Goal: Task Accomplishment & Management: Manage account settings

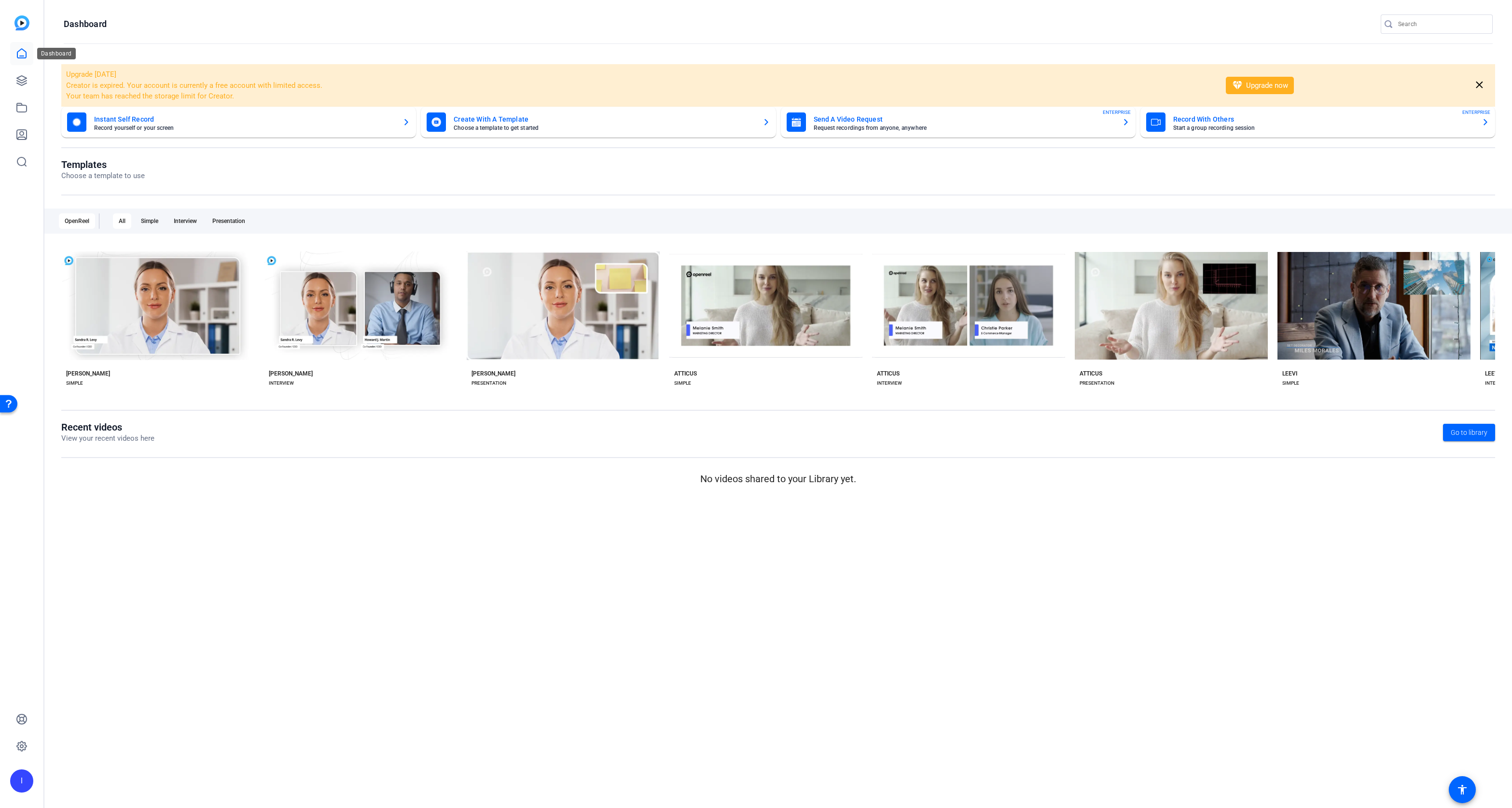
click at [25, 53] on icon at bounding box center [22, 53] width 12 height 12
click at [21, 80] on icon at bounding box center [22, 80] width 9 height 9
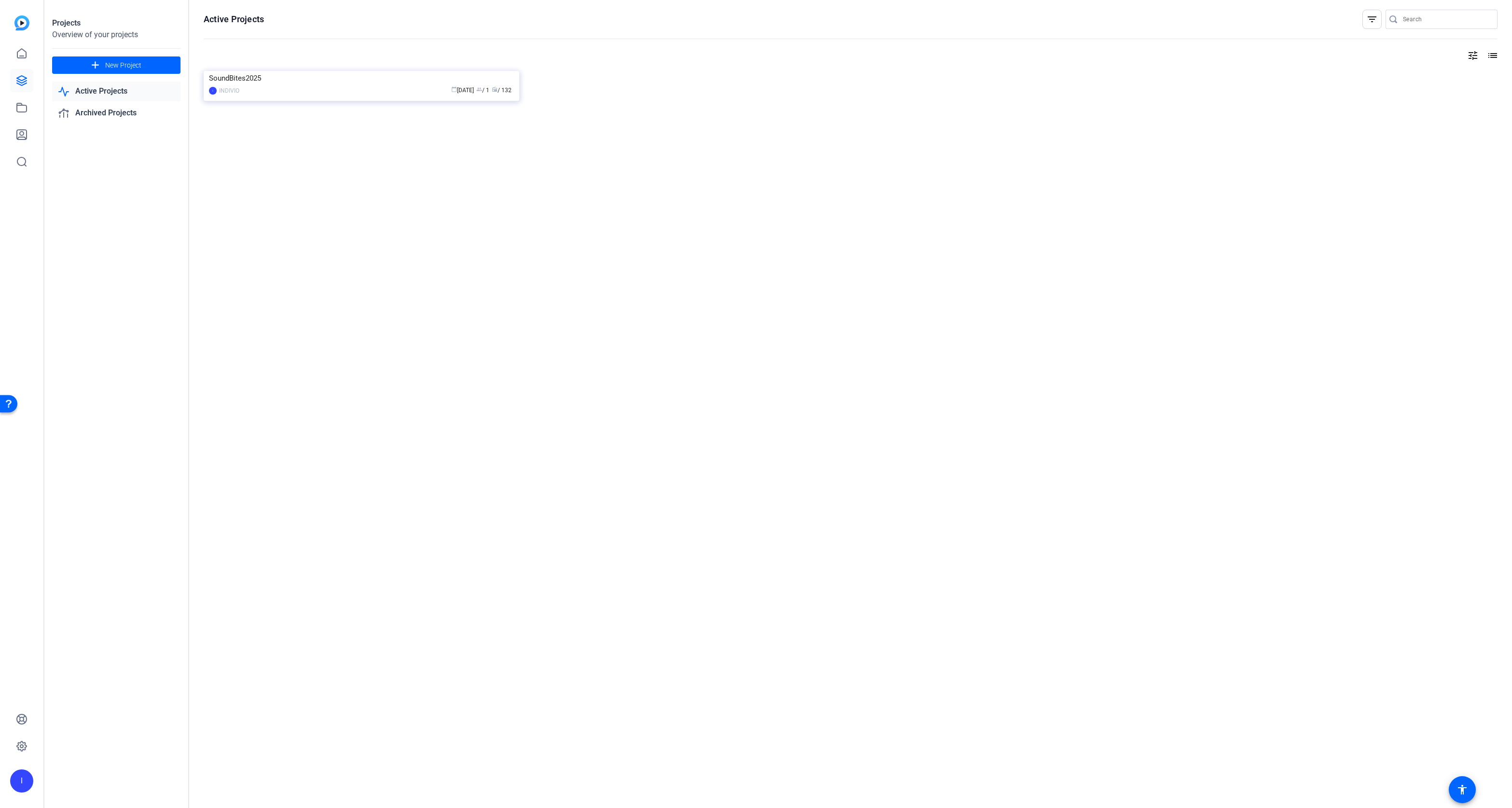
click at [116, 92] on link "Active Projects" at bounding box center [116, 92] width 129 height 20
click at [347, 96] on div "calendar_today Jan 13 group / 1 radio / 132" at bounding box center [379, 90] width 270 height 10
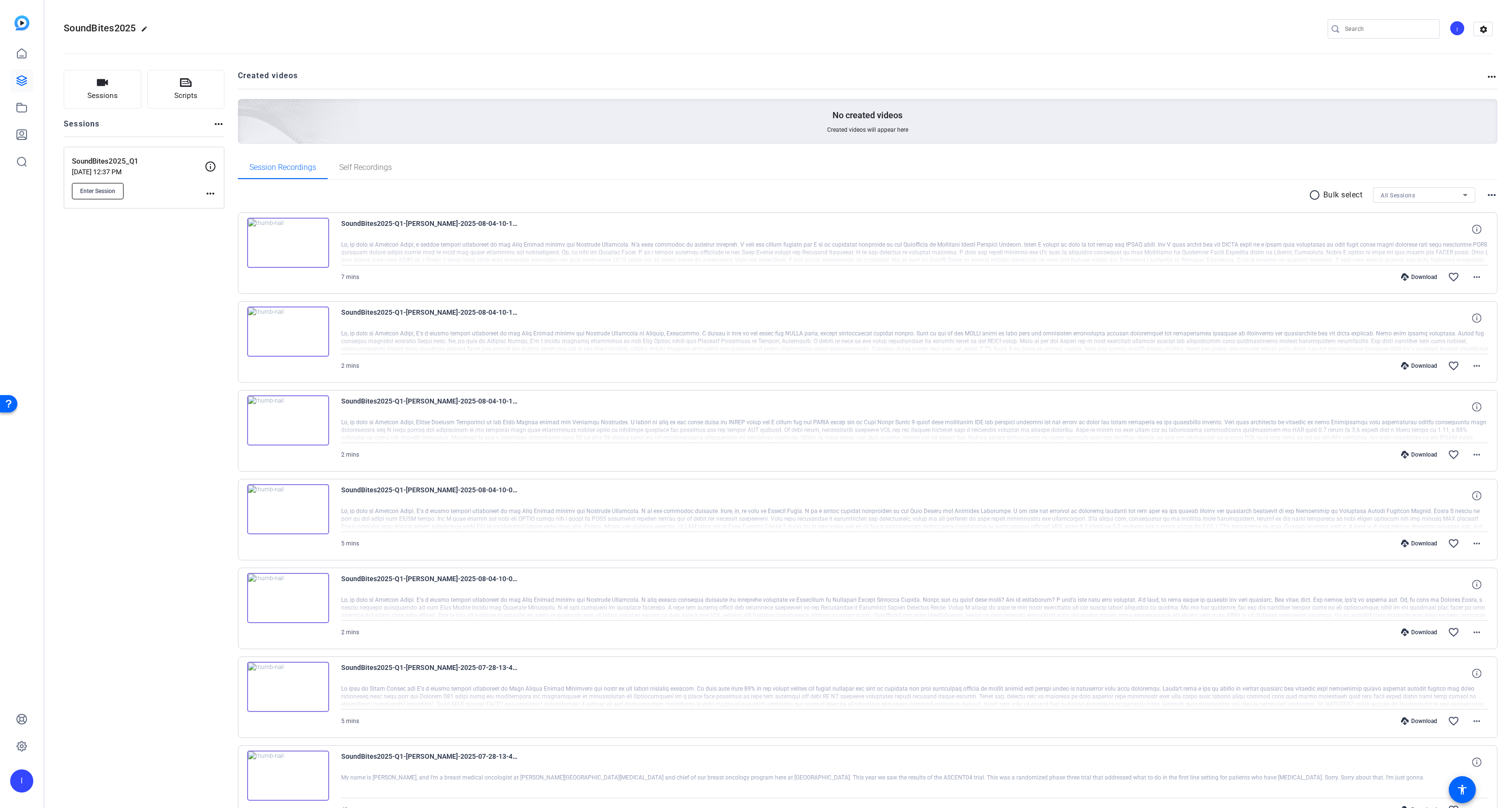
click at [107, 194] on span "Enter Session" at bounding box center [97, 191] width 35 height 8
click at [20, 80] on icon at bounding box center [22, 80] width 12 height 12
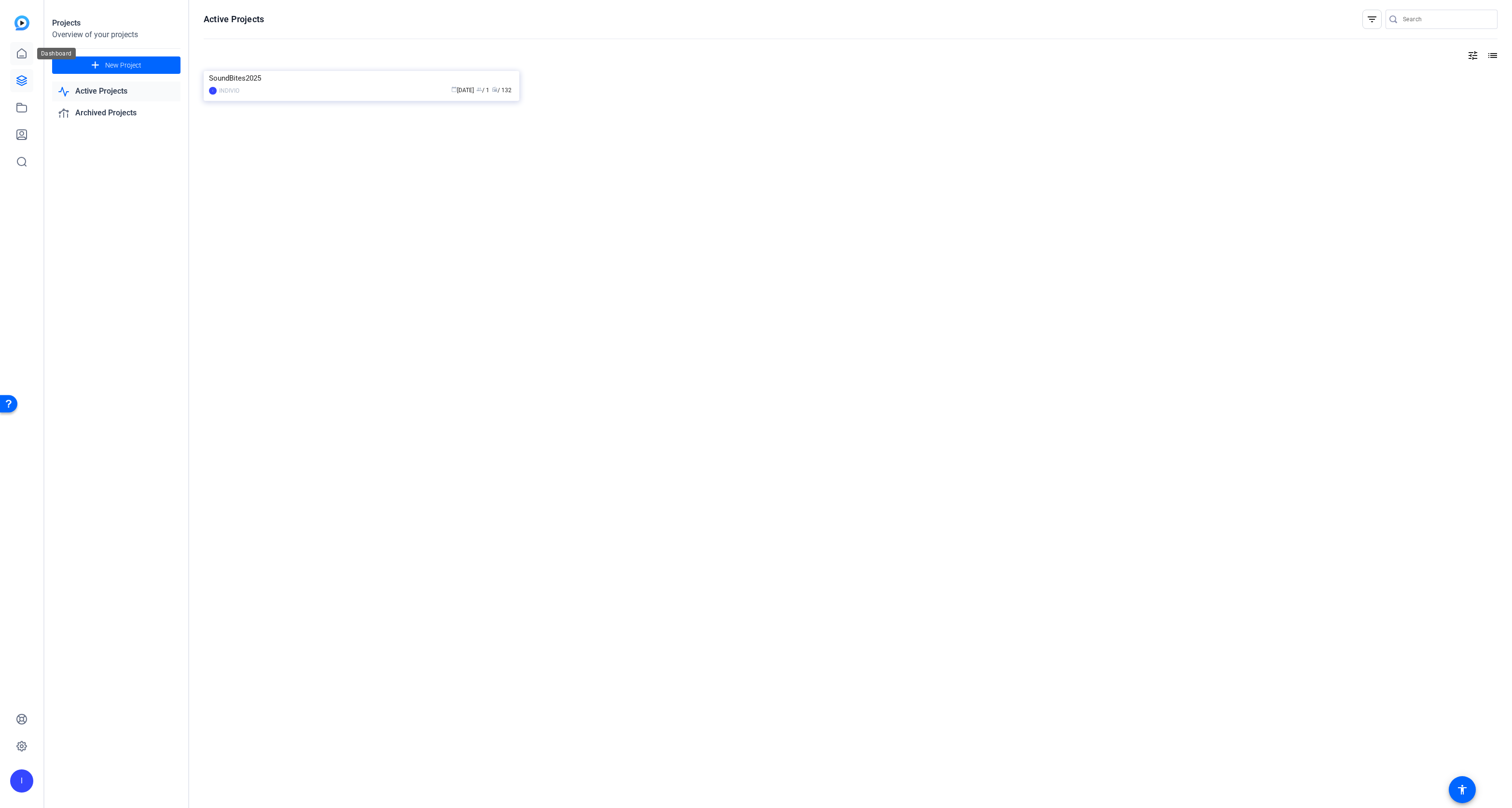
click at [21, 53] on icon at bounding box center [22, 53] width 12 height 12
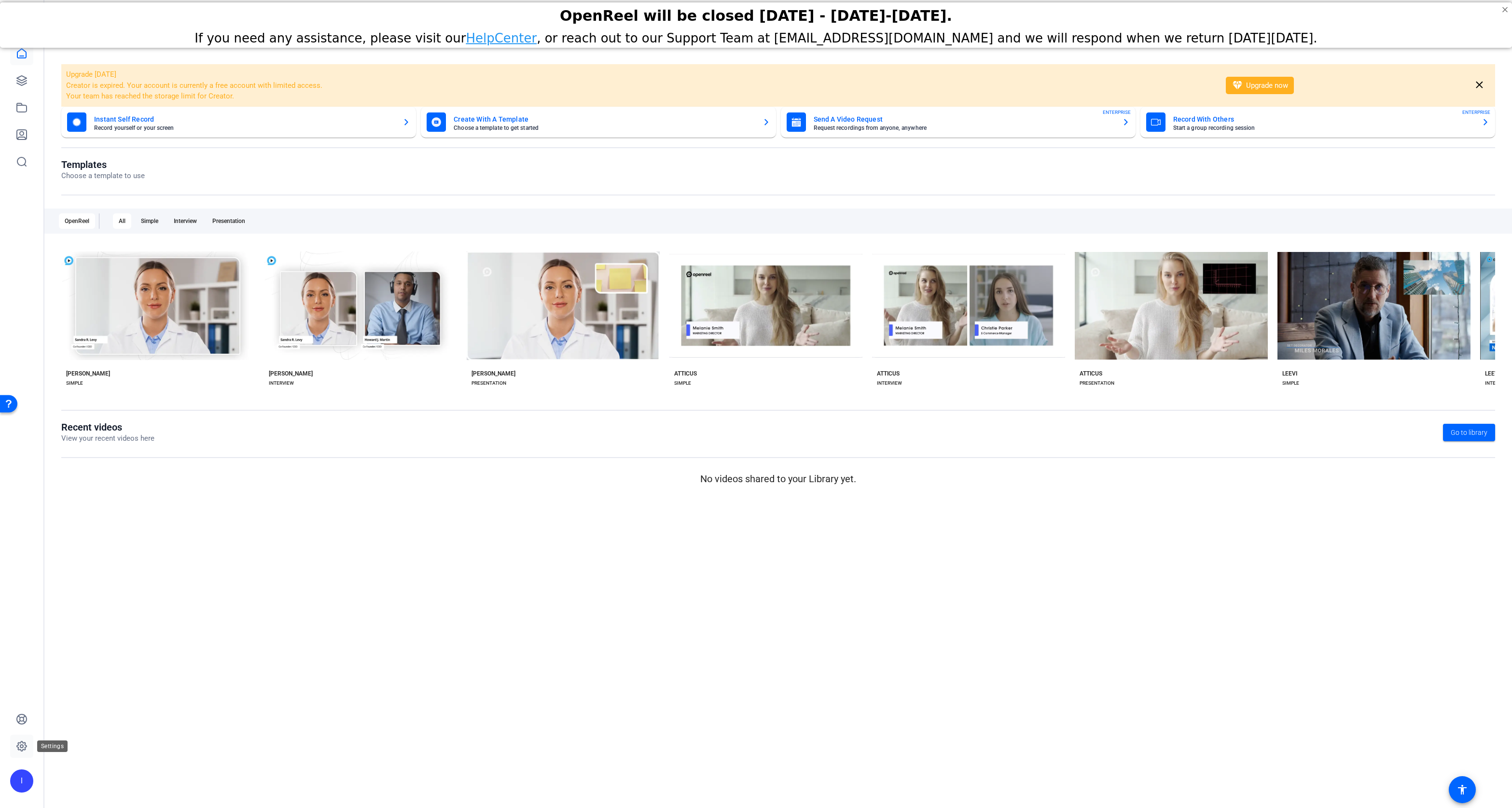
click at [23, 746] on icon at bounding box center [22, 746] width 3 height 3
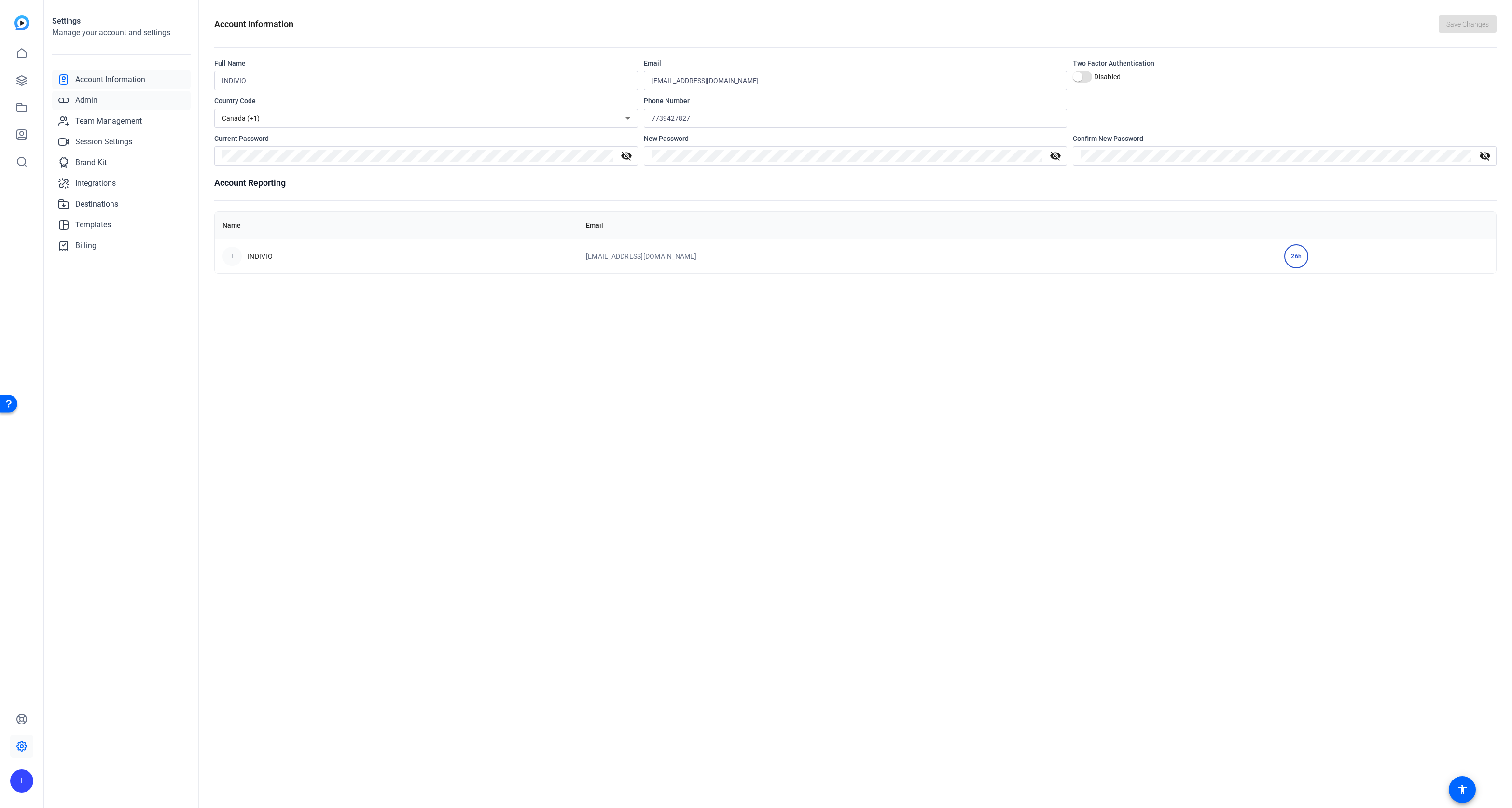
click at [99, 98] on link "Admin" at bounding box center [122, 100] width 139 height 19
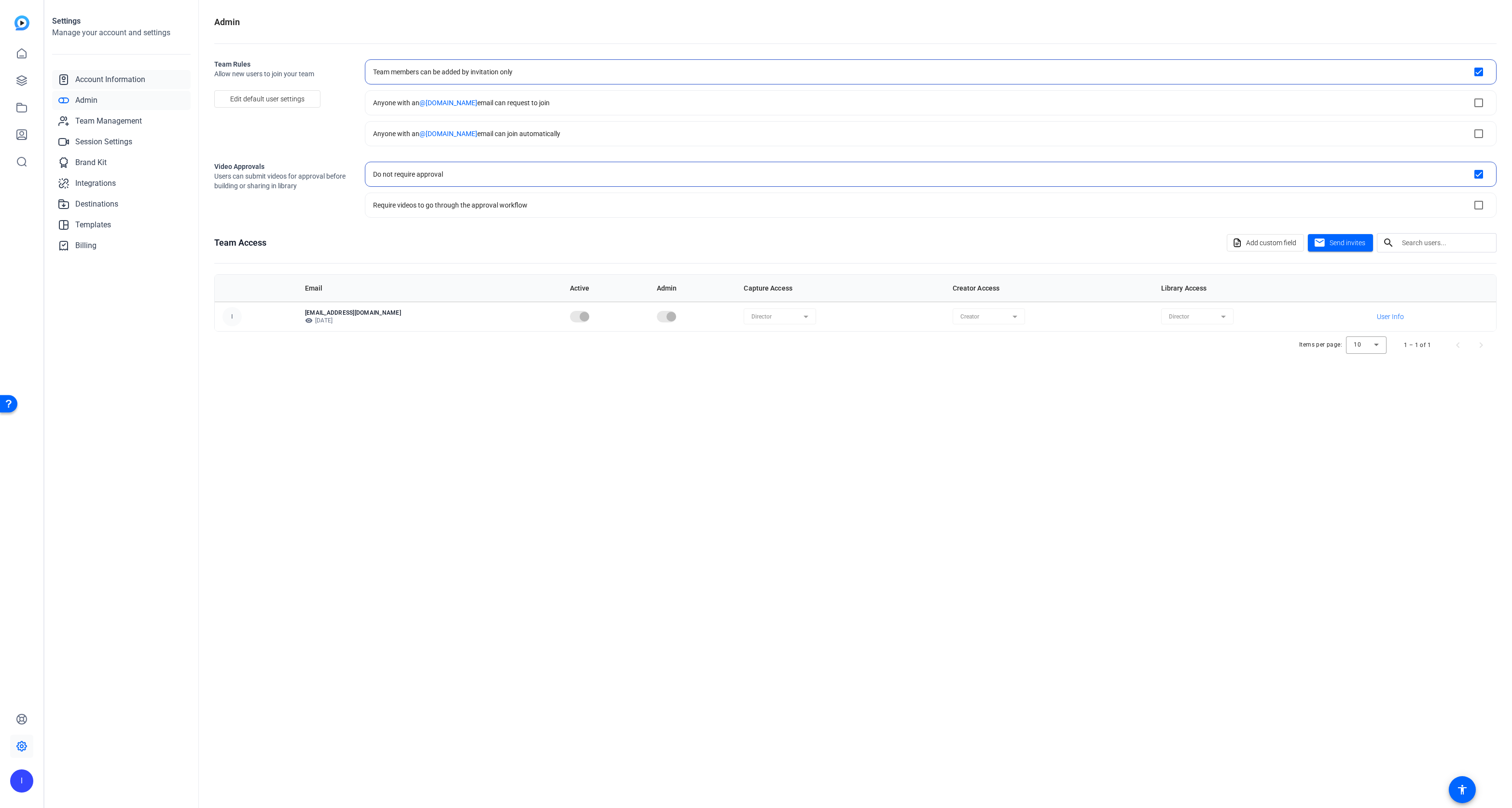
click at [83, 80] on span "Account Information" at bounding box center [110, 80] width 70 height 12
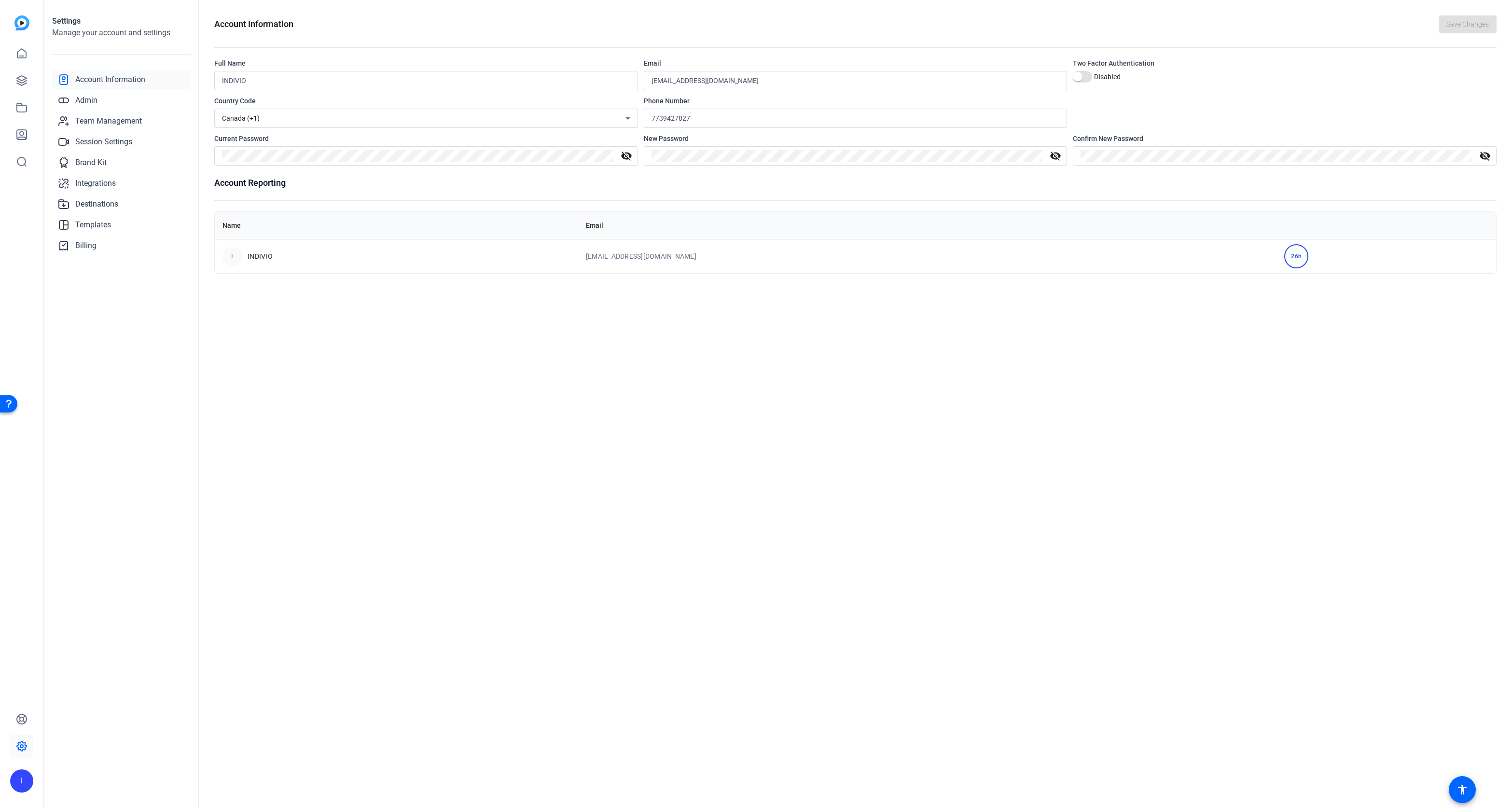
click at [254, 257] on span "INDIVIO" at bounding box center [260, 256] width 25 height 9
click at [1284, 257] on div "26h" at bounding box center [1296, 256] width 24 height 24
click at [100, 100] on link "Admin" at bounding box center [122, 100] width 139 height 19
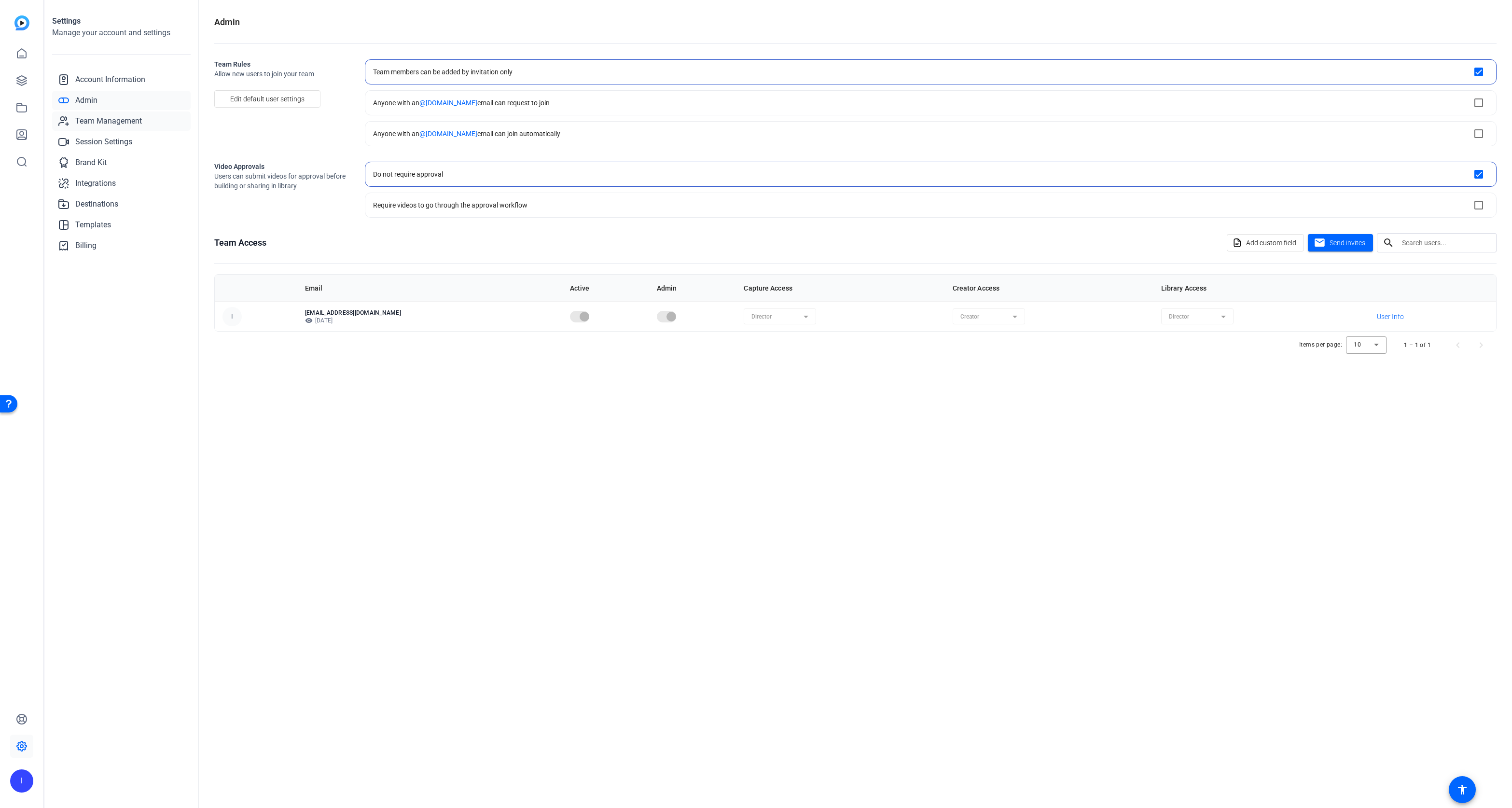
click at [98, 122] on span "Team Management" at bounding box center [108, 122] width 66 height 12
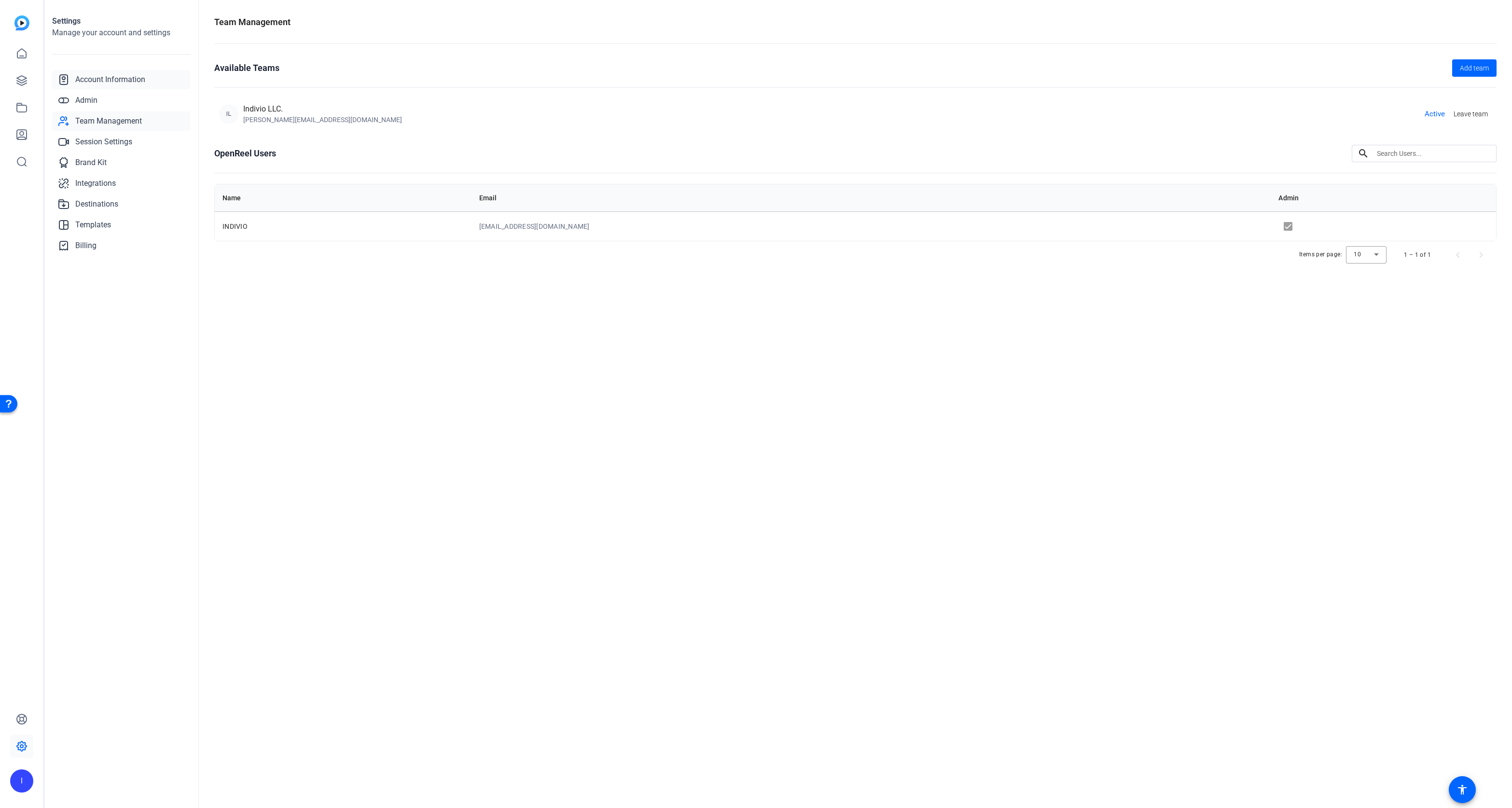
click at [99, 80] on span "Account Information" at bounding box center [110, 80] width 70 height 12
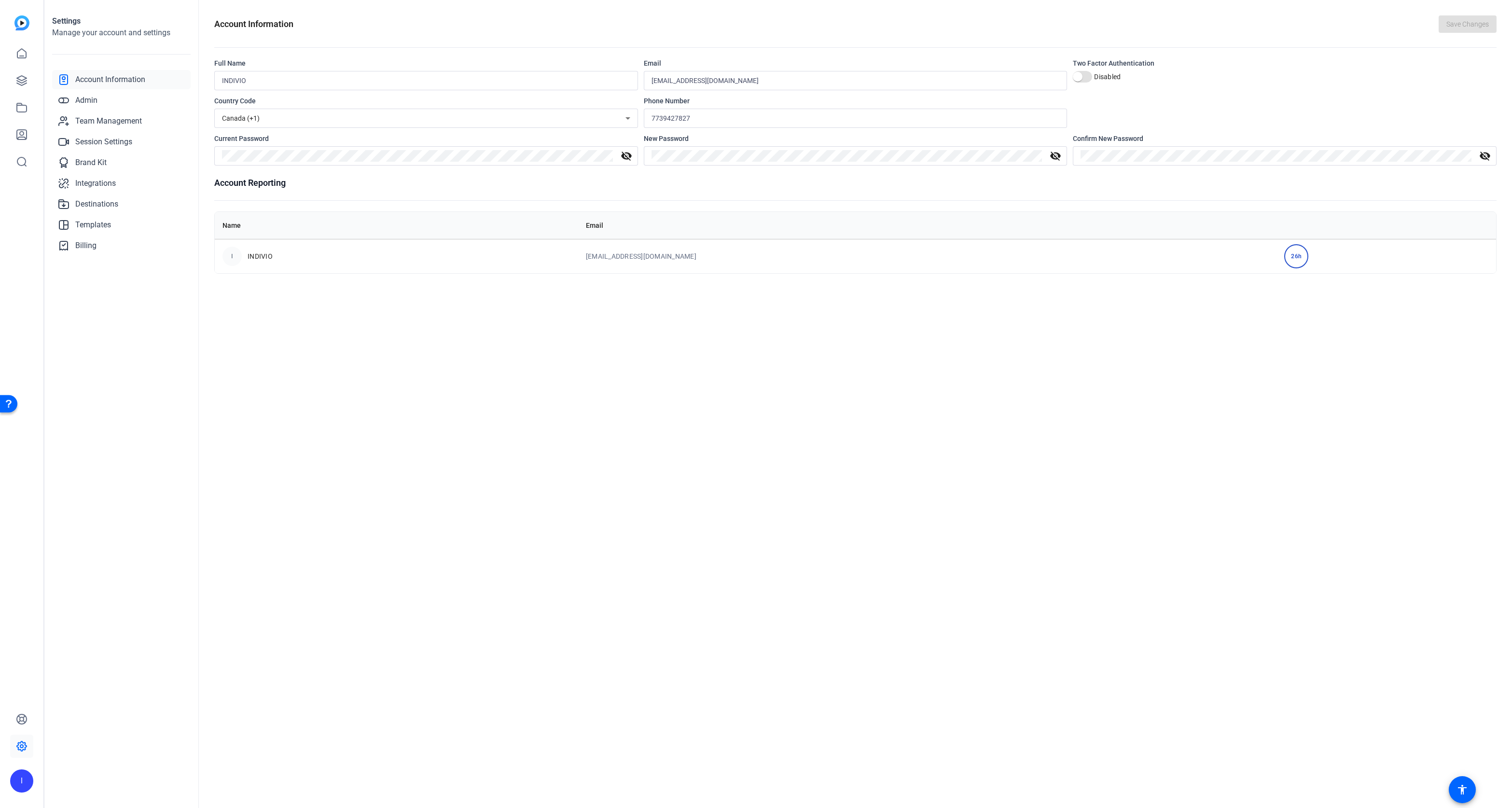
click at [1284, 257] on div "26h" at bounding box center [1296, 256] width 24 height 24
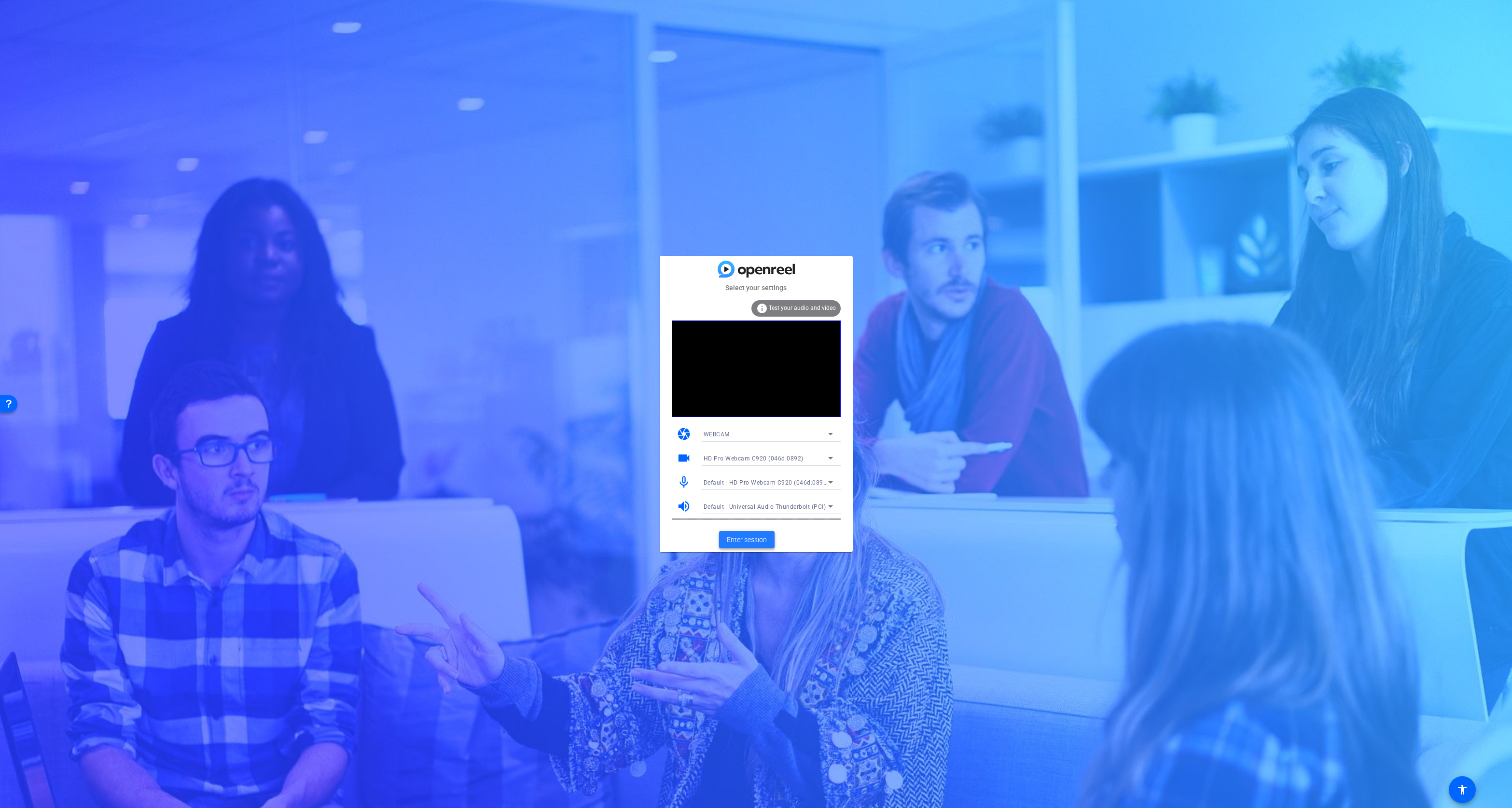
click at [749, 540] on span "Enter session" at bounding box center [747, 540] width 40 height 10
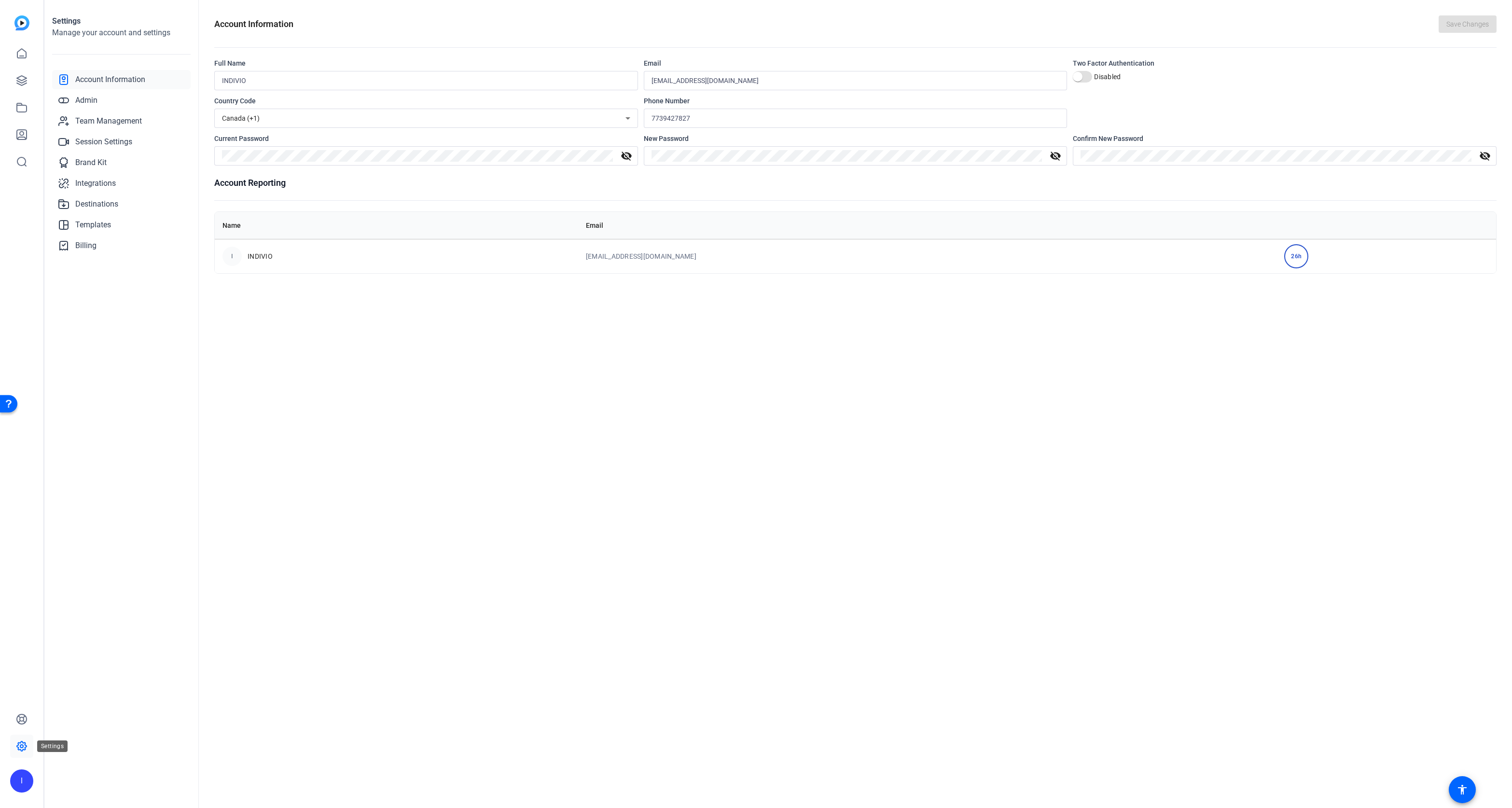
click at [22, 746] on icon at bounding box center [22, 746] width 12 height 12
click at [25, 745] on icon at bounding box center [22, 746] width 9 height 9
click at [1284, 253] on div "26h" at bounding box center [1296, 256] width 24 height 24
click at [1284, 254] on div "26h" at bounding box center [1296, 256] width 24 height 24
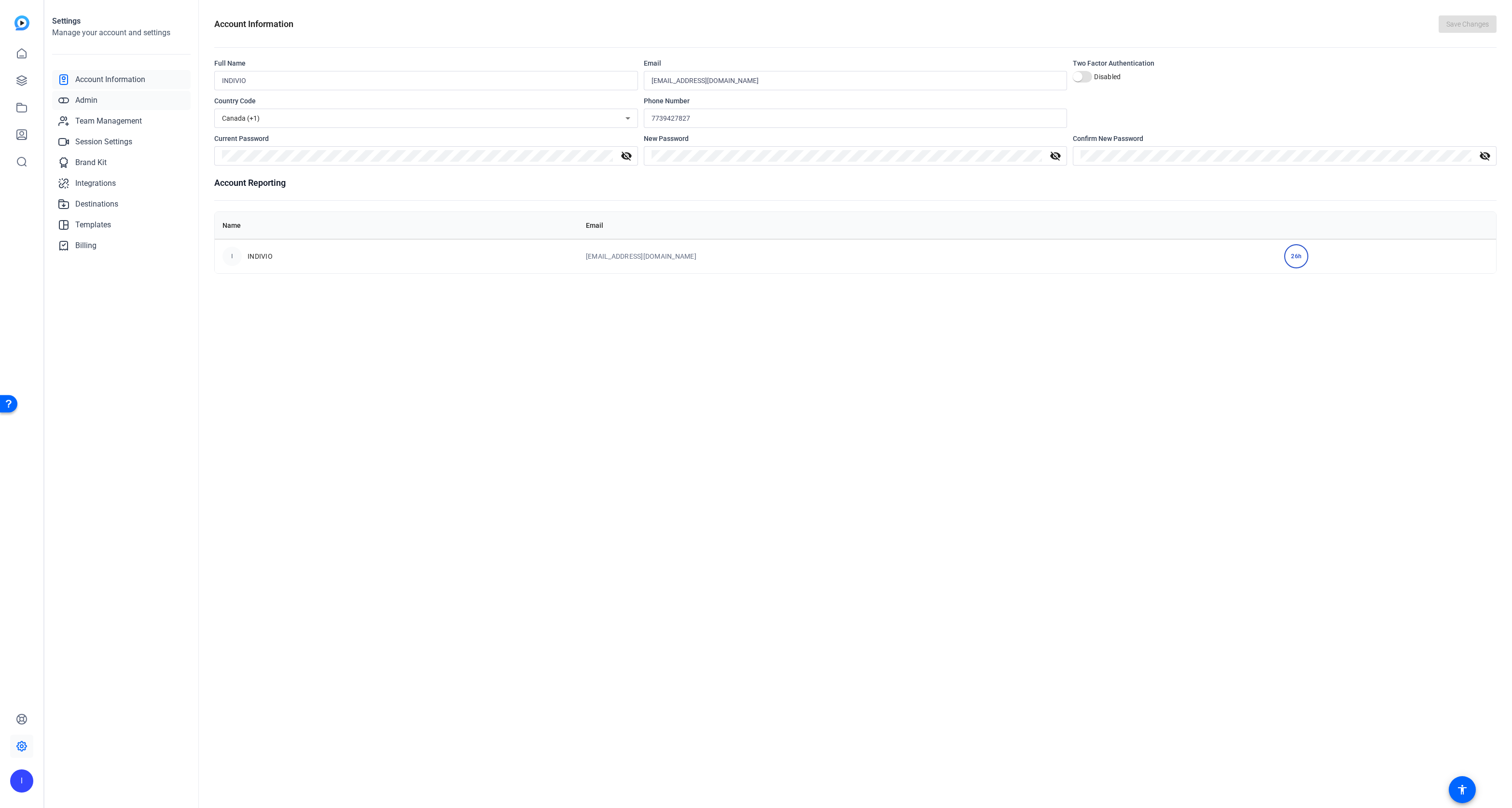
click at [103, 98] on link "Admin" at bounding box center [122, 100] width 139 height 19
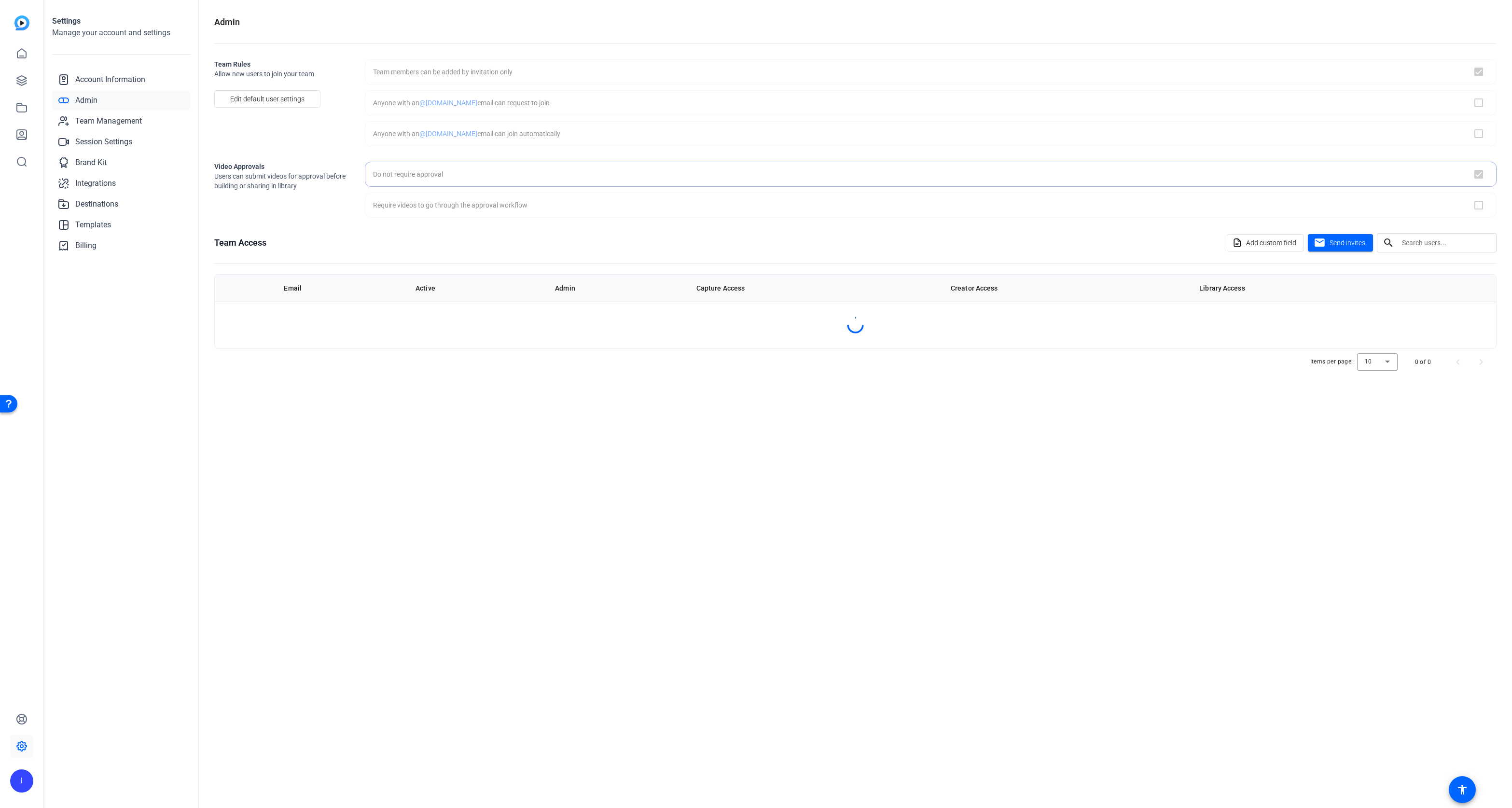
checkbox input "true"
click at [91, 121] on span "Team Management" at bounding box center [108, 122] width 66 height 12
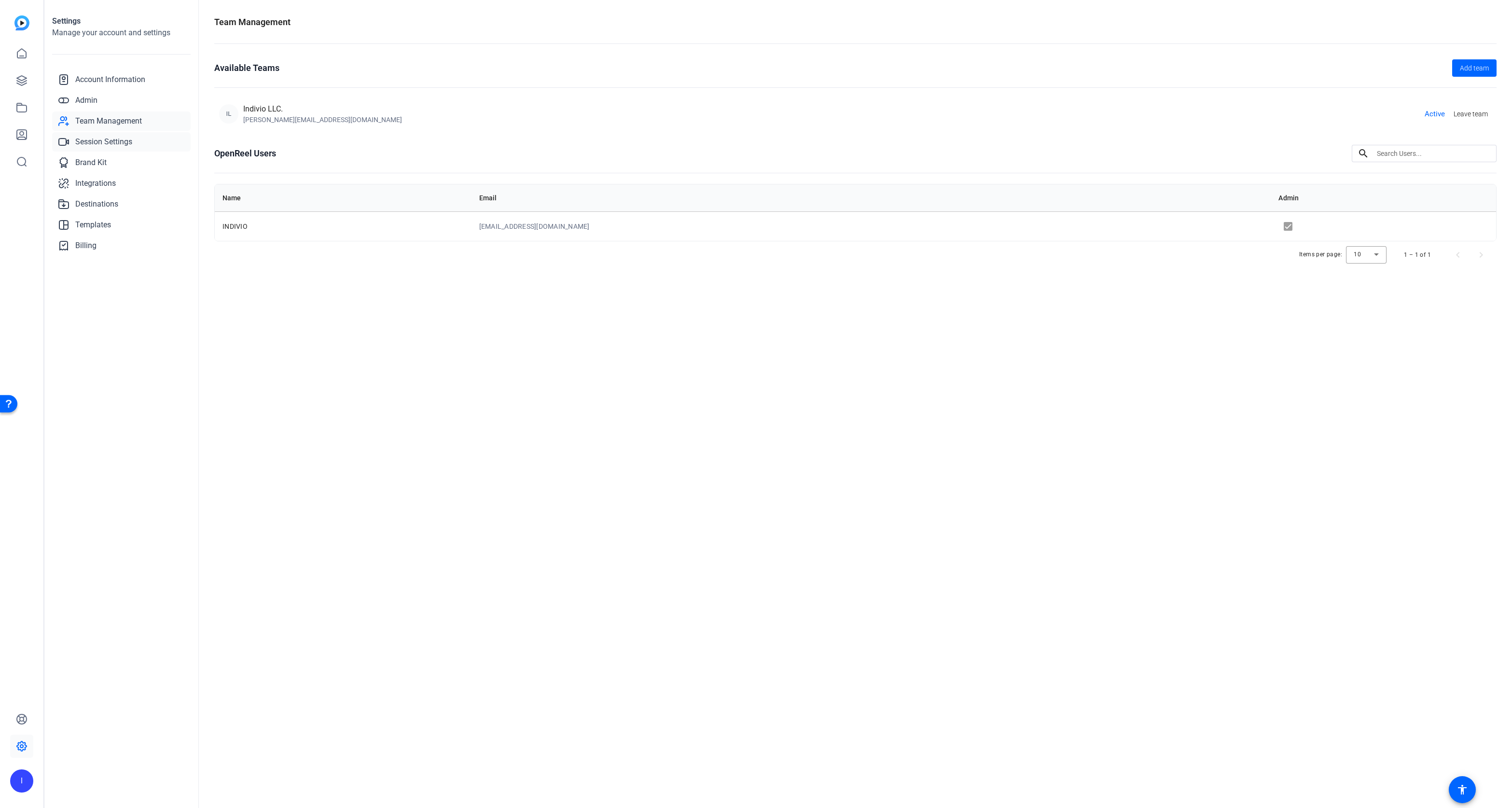
click at [89, 143] on span "Session Settings" at bounding box center [103, 142] width 57 height 12
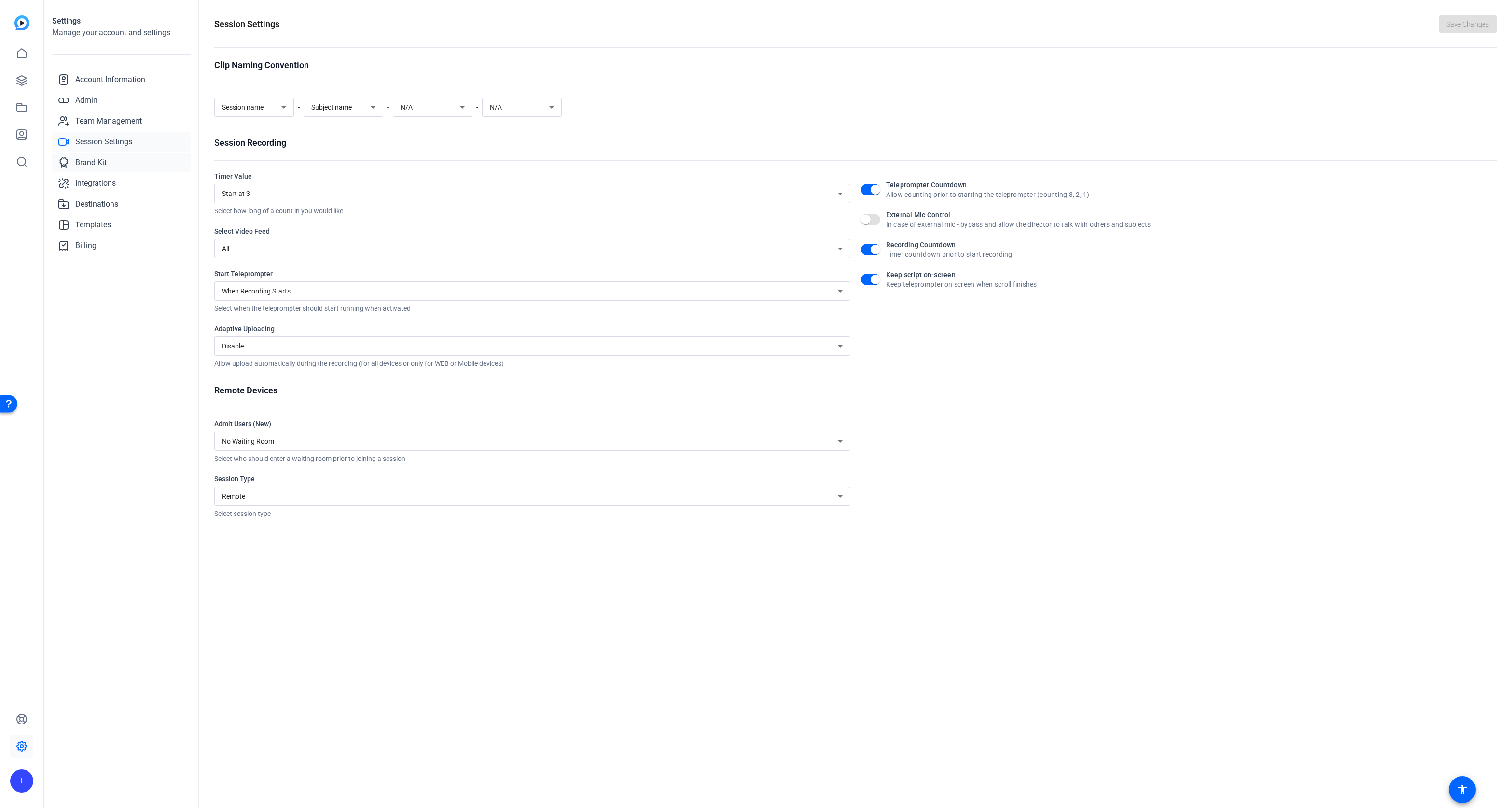
click at [89, 164] on span "Brand Kit" at bounding box center [90, 163] width 31 height 12
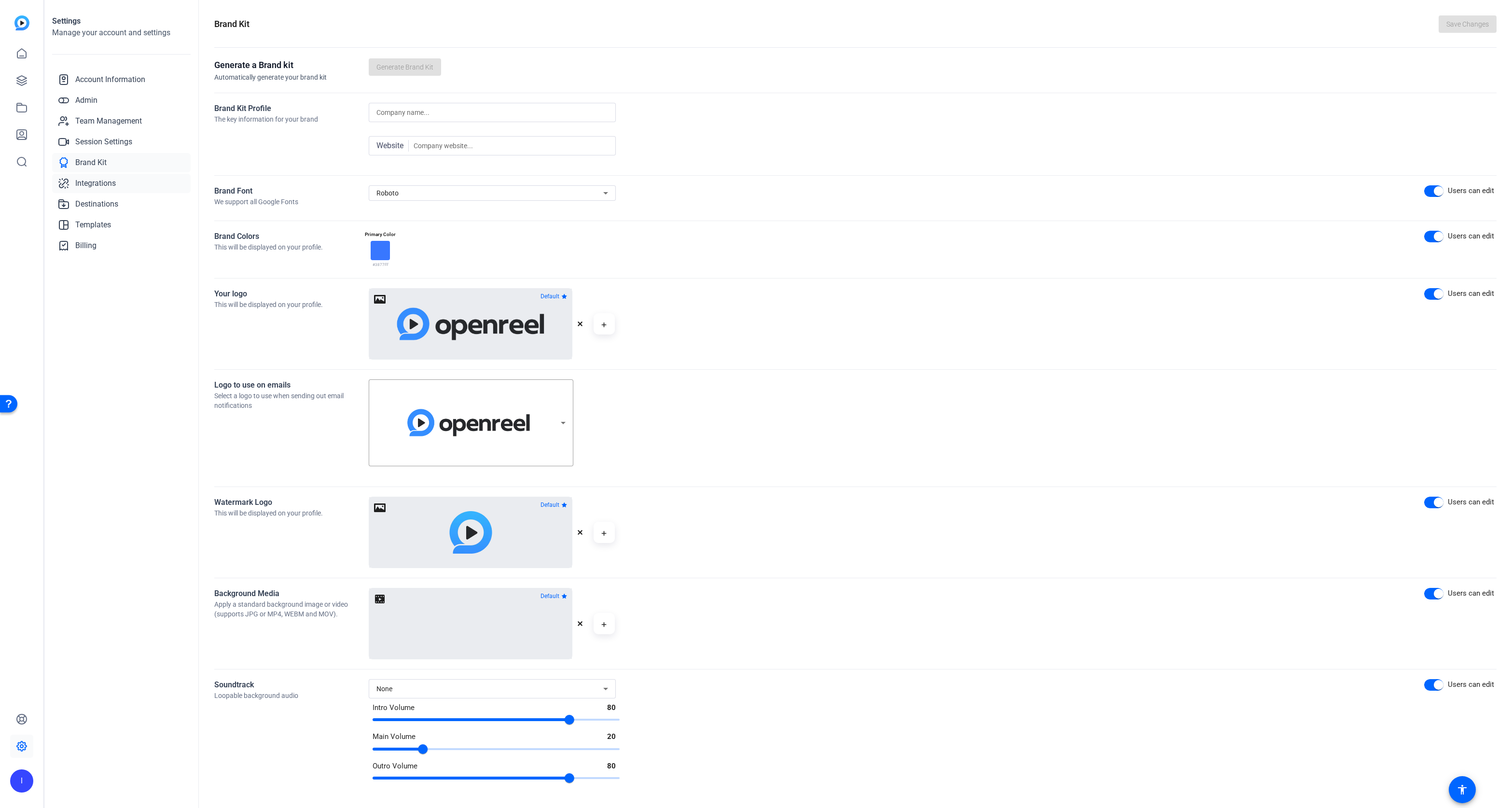
click at [90, 183] on span "Integrations" at bounding box center [95, 184] width 41 height 12
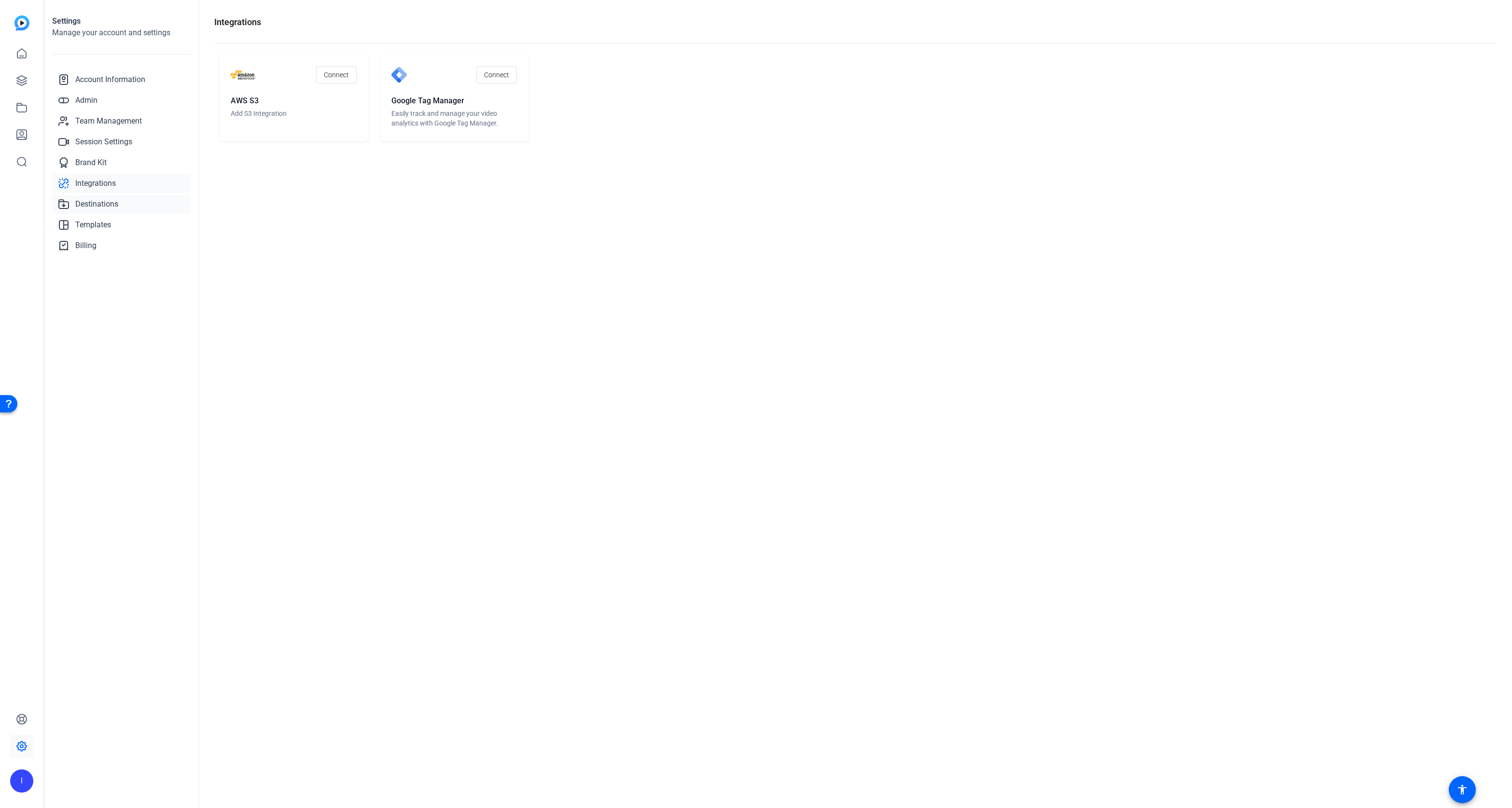
click at [91, 206] on span "Destinations" at bounding box center [96, 204] width 43 height 12
click at [90, 223] on span "Templates" at bounding box center [93, 225] width 36 height 12
click at [89, 248] on span "Billing" at bounding box center [86, 246] width 21 height 12
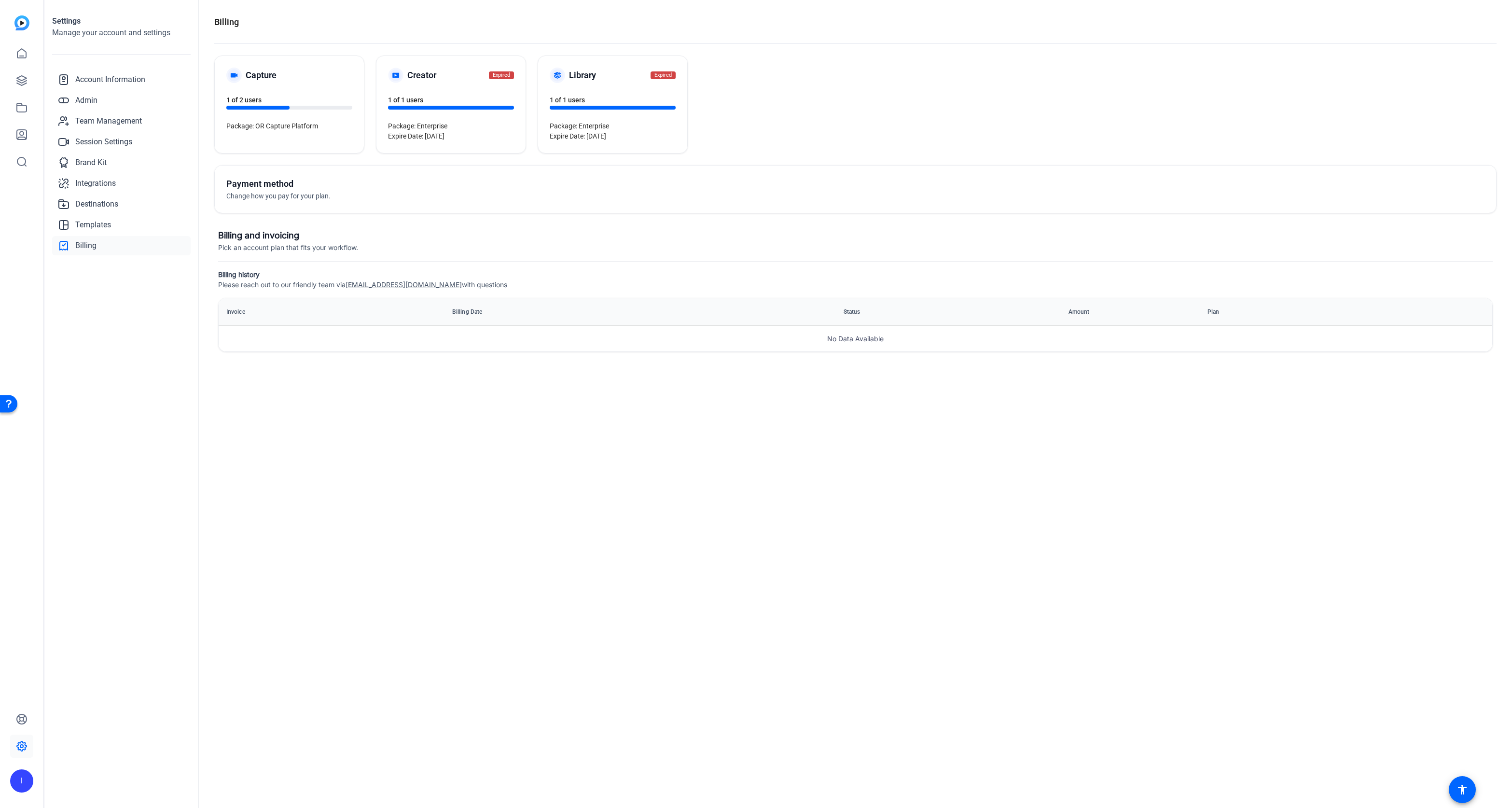
click at [325, 92] on div "Capture 1 of 2 users Package: OR Capture Platform" at bounding box center [289, 104] width 149 height 97
click at [274, 105] on openreel-seats-count "1 of 2 users" at bounding box center [289, 103] width 126 height 14
click at [275, 102] on div "1 of 2 users" at bounding box center [289, 102] width 126 height 15
click at [258, 105] on div "1 of 2 users" at bounding box center [289, 102] width 126 height 15
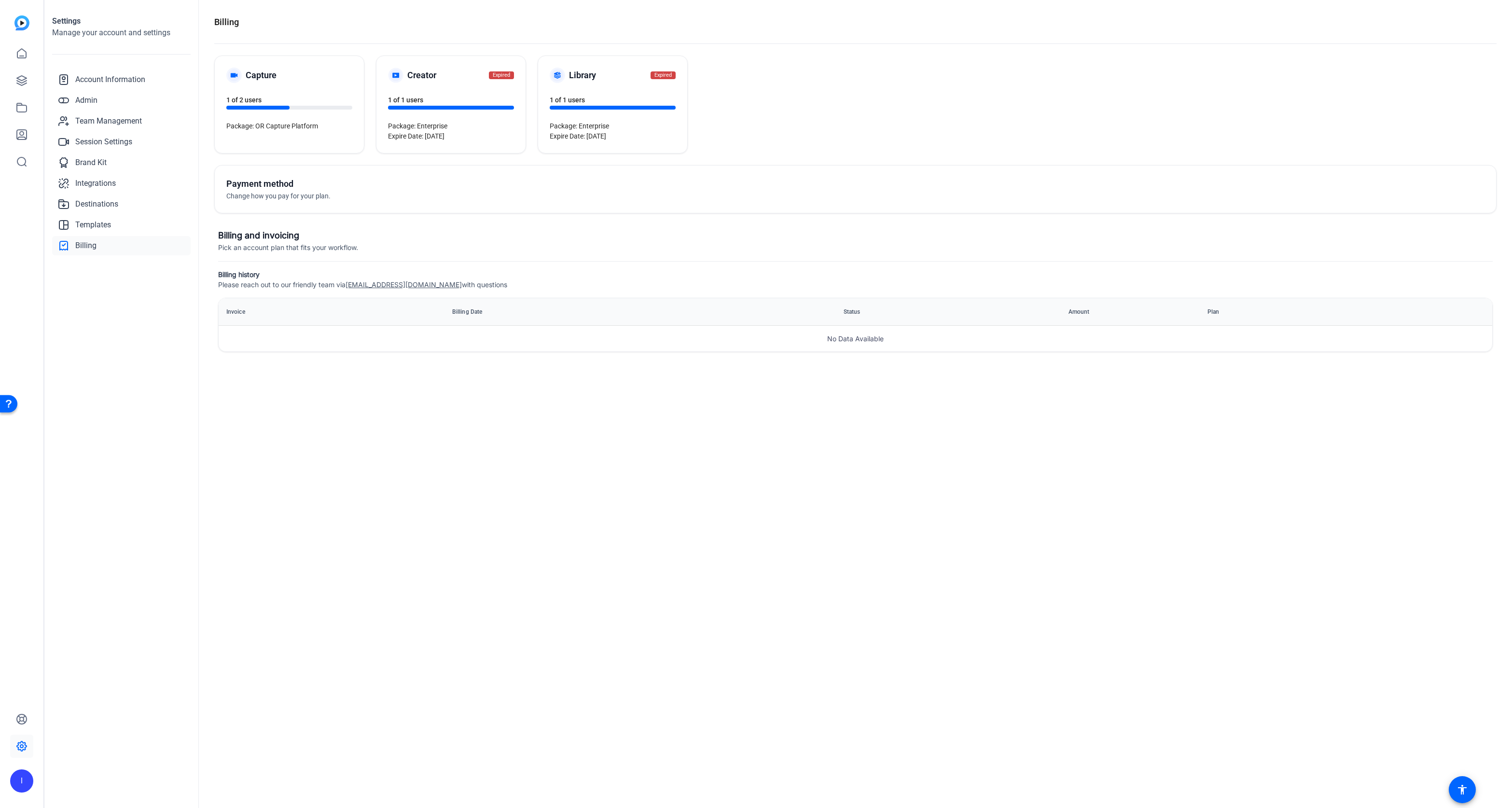
click at [258, 107] on div at bounding box center [258, 107] width 63 height 4
click at [104, 83] on span "Account Information" at bounding box center [110, 80] width 70 height 12
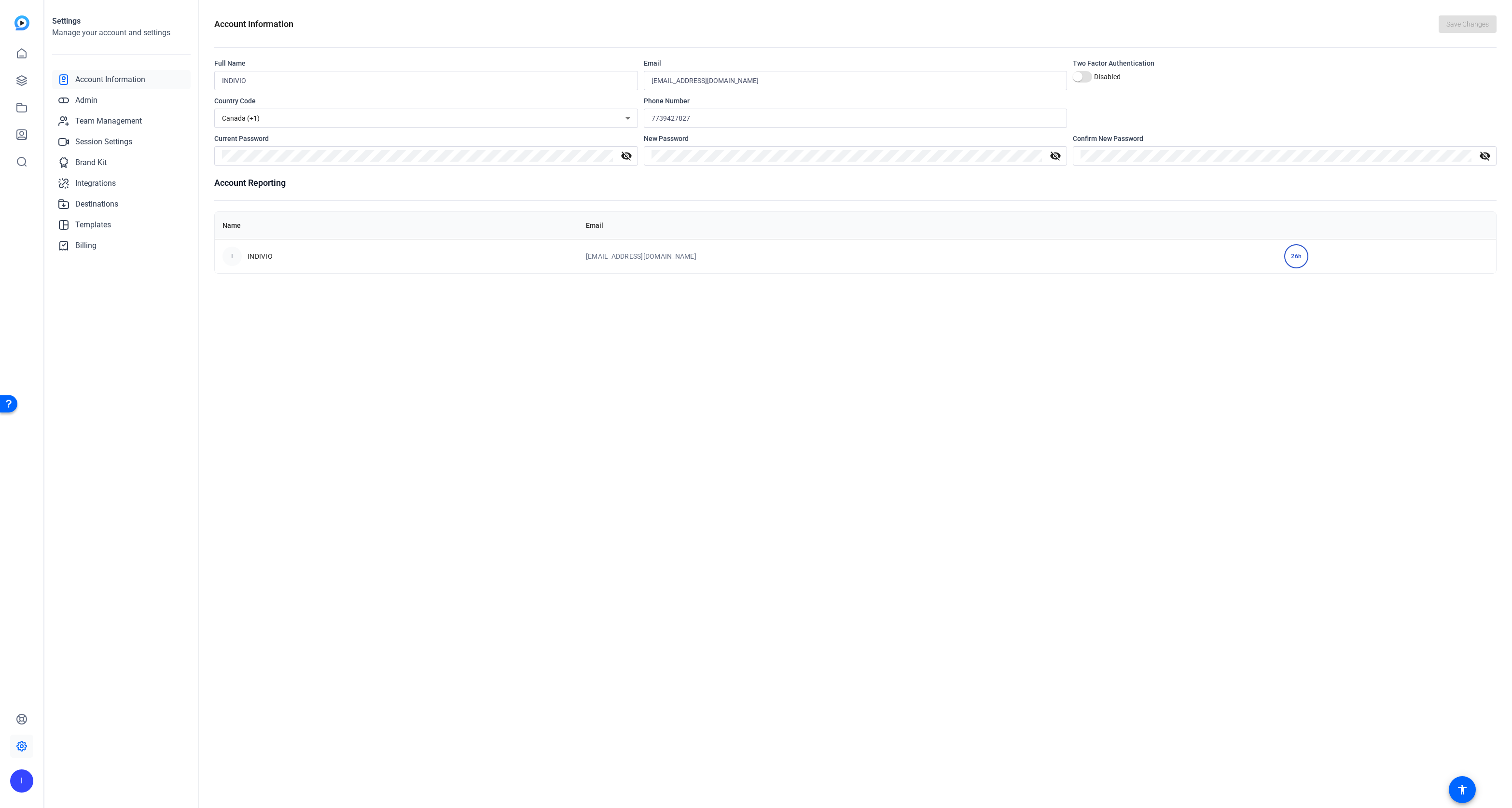
click at [1284, 255] on div "26h" at bounding box center [1296, 256] width 24 height 24
